Goal: Use online tool/utility: Use online tool/utility

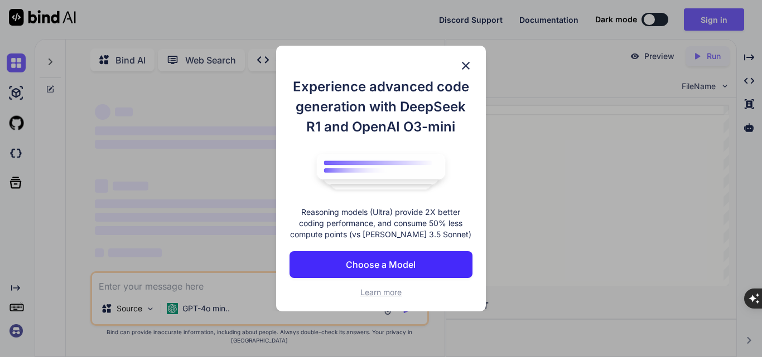
drag, startPoint x: 463, startPoint y: 74, endPoint x: 468, endPoint y: 62, distance: 13.3
click at [470, 59] on div "Experience advanced code generation with DeepSeek R1 and OpenAI O3-mini Reasoni…" at bounding box center [381, 179] width 210 height 266
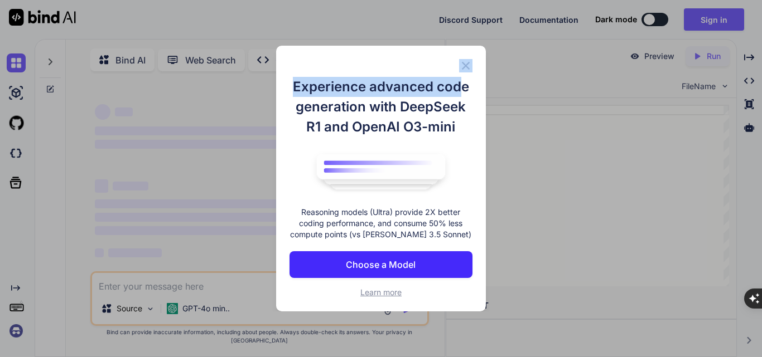
click at [468, 62] on img at bounding box center [465, 65] width 13 height 13
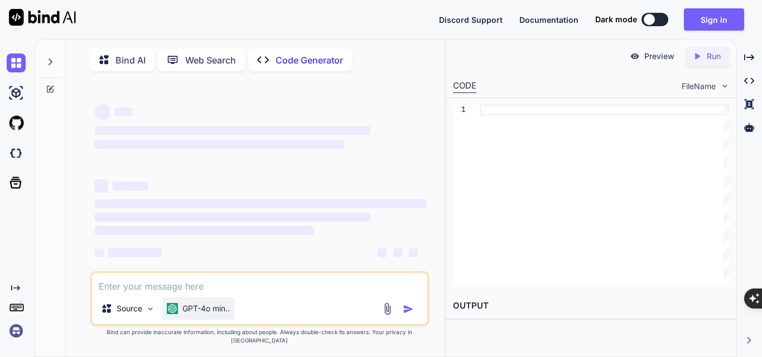
click at [226, 314] on p "GPT-4o min.." at bounding box center [205, 308] width 47 height 11
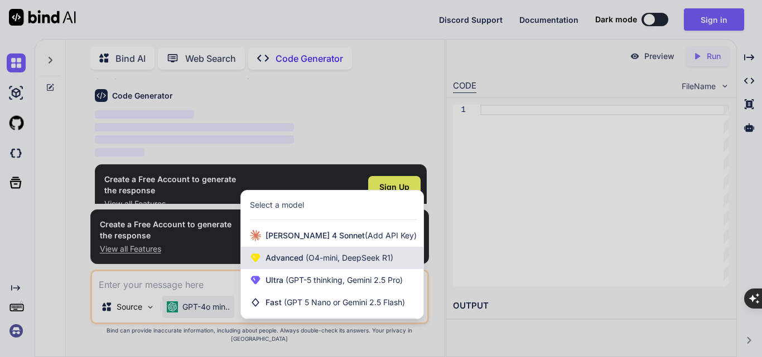
scroll to position [52, 0]
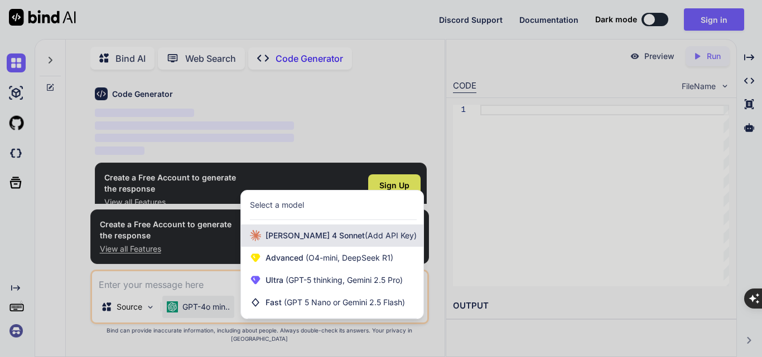
click at [268, 247] on div "[PERSON_NAME] 4 Sonnet (Add API Key)" at bounding box center [332, 236] width 182 height 22
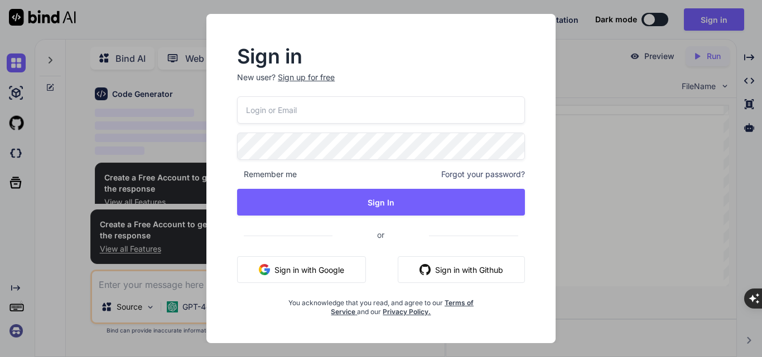
click at [258, 265] on button "Sign in with Google" at bounding box center [301, 269] width 129 height 27
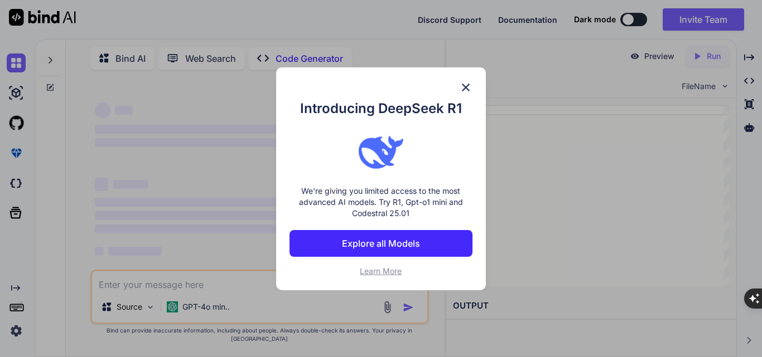
drag, startPoint x: 449, startPoint y: 295, endPoint x: 183, endPoint y: 303, distance: 266.6
click at [183, 303] on div "Introducing DeepSeek R1 We're giving you limited access to the most advanced AI…" at bounding box center [381, 178] width 762 height 357
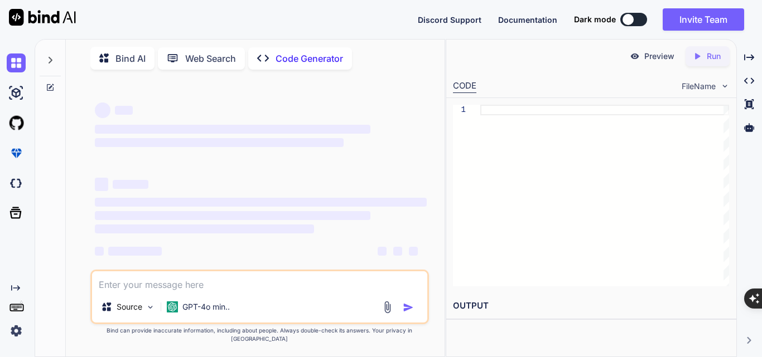
type textarea "x"
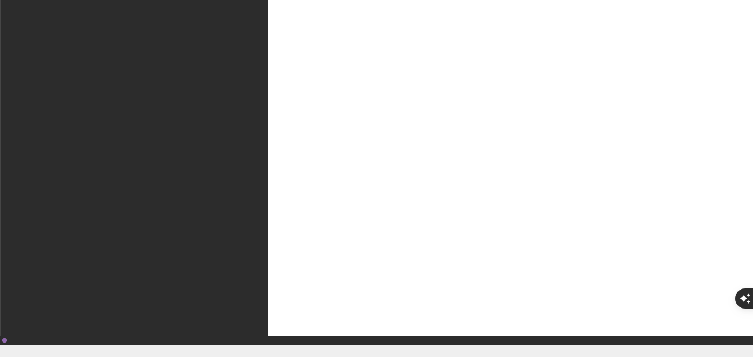
scroll to position [32, 0]
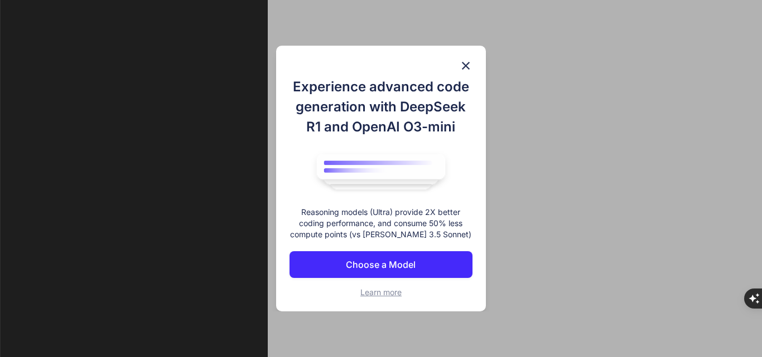
scroll to position [5, 0]
click at [472, 65] on img at bounding box center [465, 65] width 13 height 13
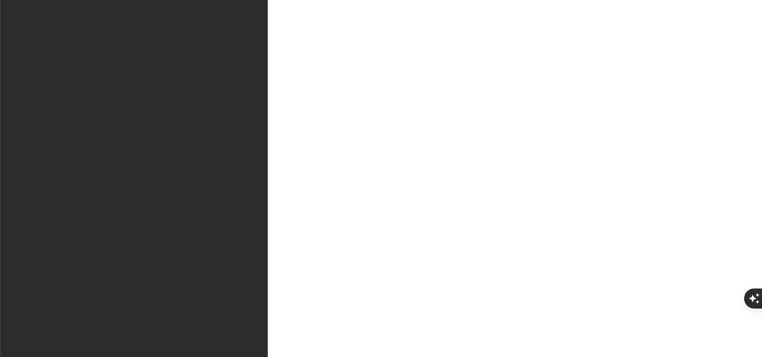
scroll to position [0, 0]
type textarea "x"
paste textarea "Install special attack tools for these, set all options and set the script and …"
type textarea "Install special attack tools for these, set all options and set the script and …"
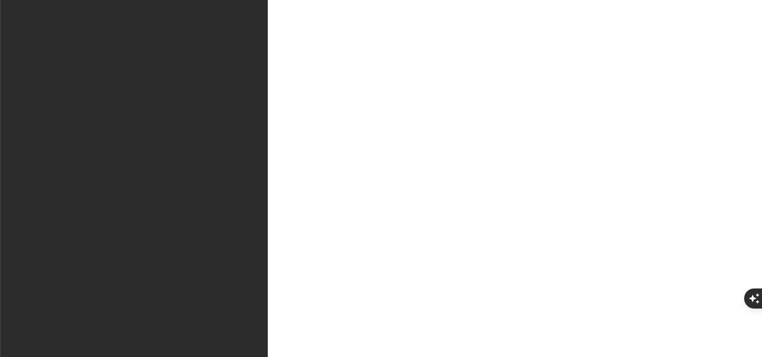
type textarea "x"
type textarea "Install special attack tools for these, set all options and set the script and …"
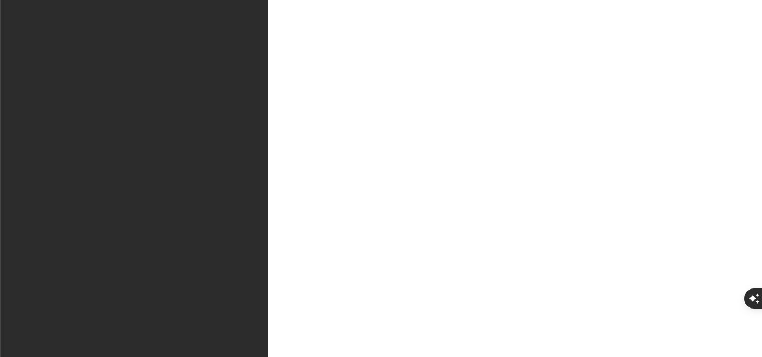
drag, startPoint x: 180, startPoint y: 293, endPoint x: 191, endPoint y: 309, distance: 19.2
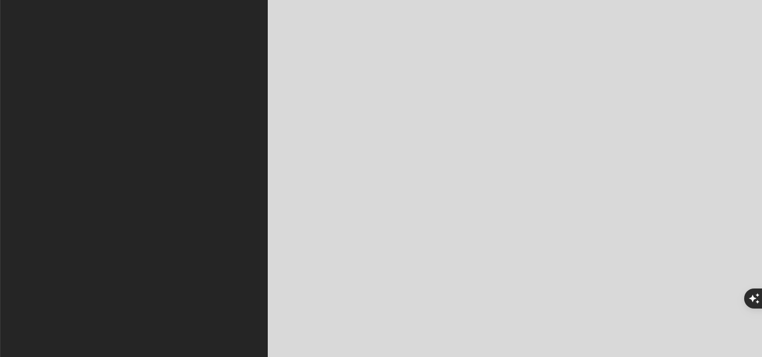
type textarea "x"
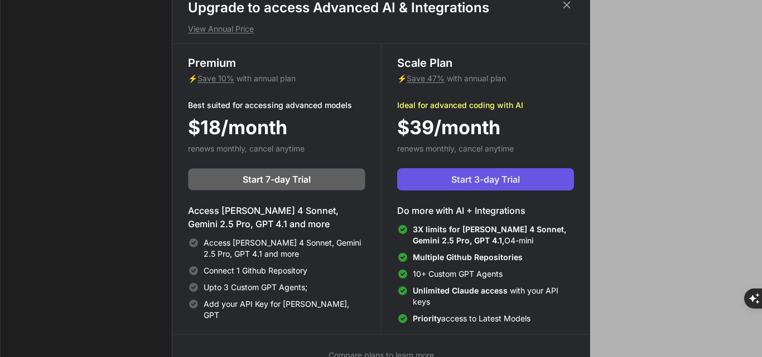
scroll to position [0, 0]
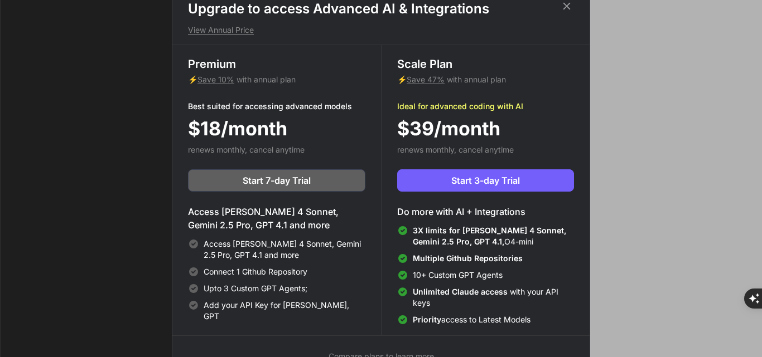
click at [569, 7] on icon at bounding box center [566, 6] width 12 height 12
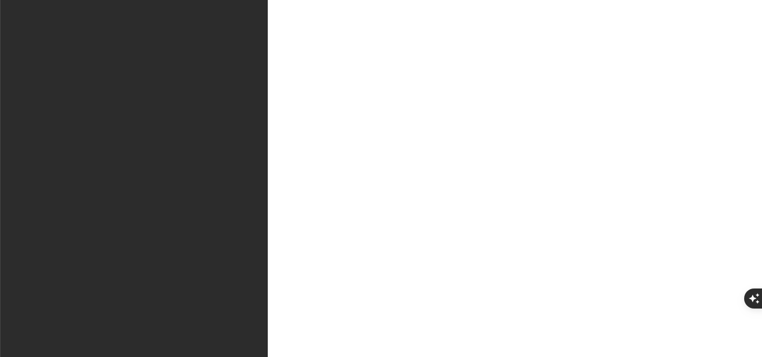
paste textarea "Install special attack tools for these, set all options and set the script and …"
type textarea "Install special attack tools for these, set all options and set the script and …"
type textarea "x"
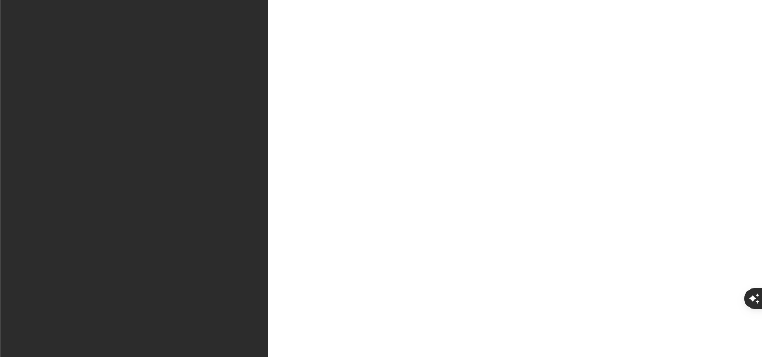
type textarea "Install special attack tools for these, set all options and set the script and …"
type textarea "x"
